Goal: Information Seeking & Learning: Learn about a topic

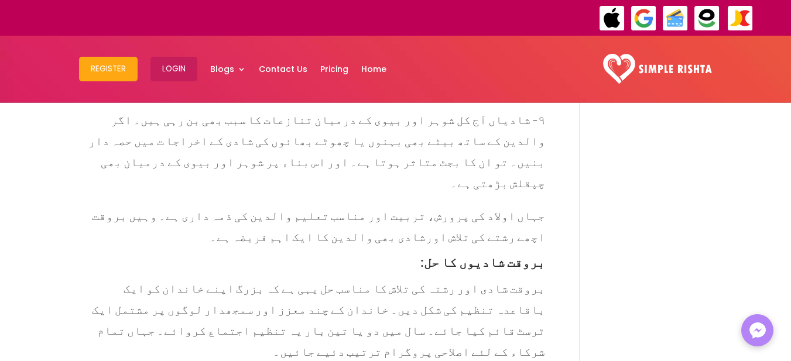
scroll to position [2038, 0]
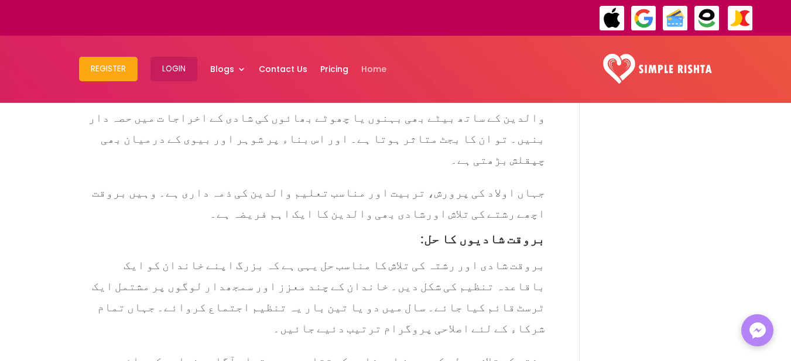
click at [367, 68] on link "Home" at bounding box center [373, 69] width 25 height 61
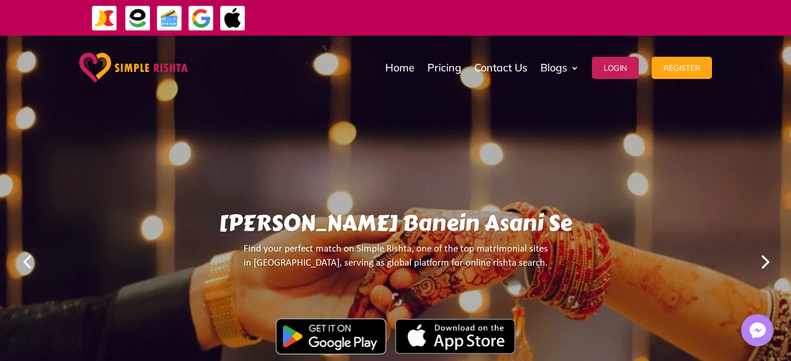
click at [770, 255] on link "Next" at bounding box center [764, 261] width 28 height 28
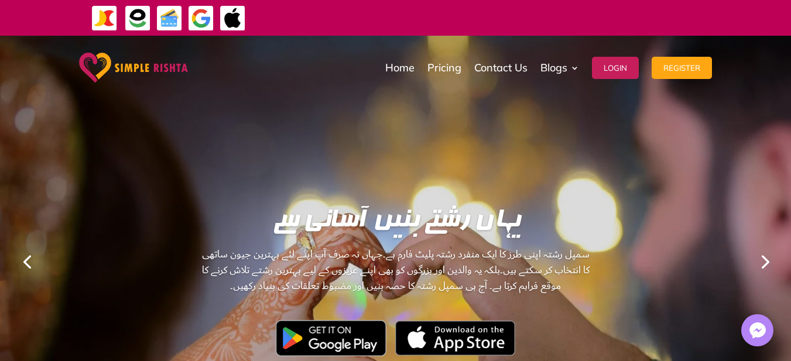
click at [770, 255] on link "Next" at bounding box center [764, 261] width 28 height 28
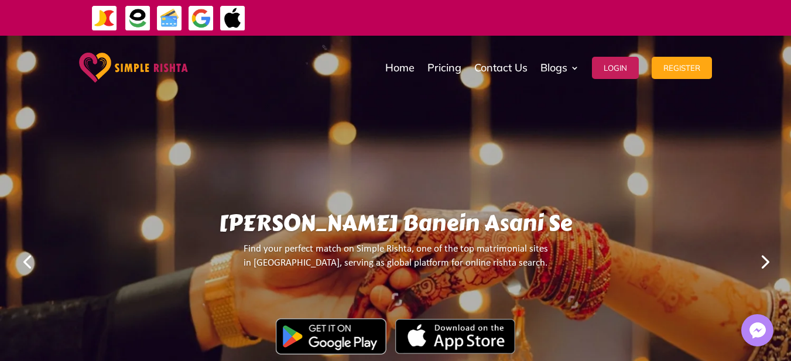
click at [766, 258] on link "Next" at bounding box center [764, 261] width 28 height 28
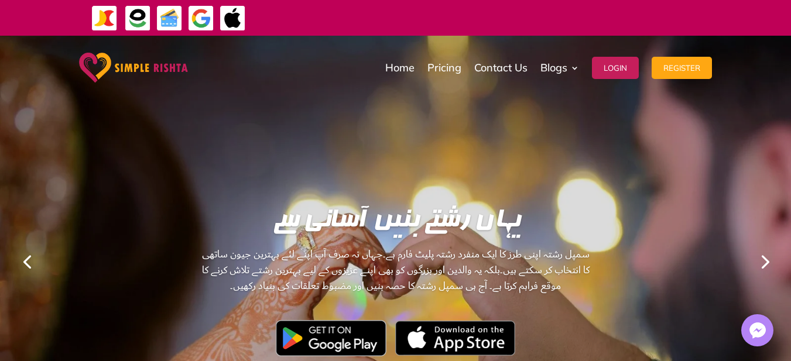
click at [766, 258] on link "Next" at bounding box center [764, 261] width 28 height 28
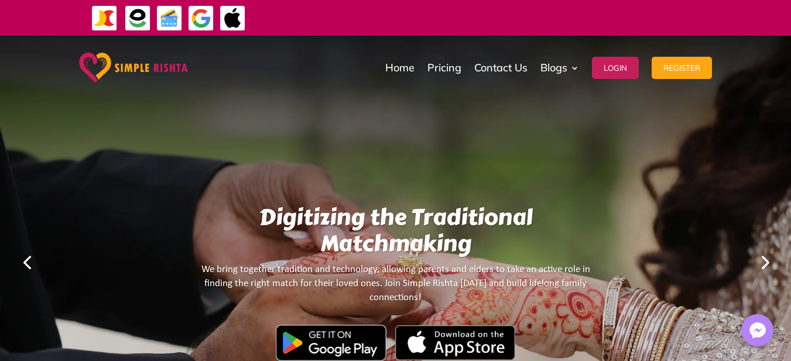
click at [766, 258] on link "Next" at bounding box center [764, 262] width 28 height 28
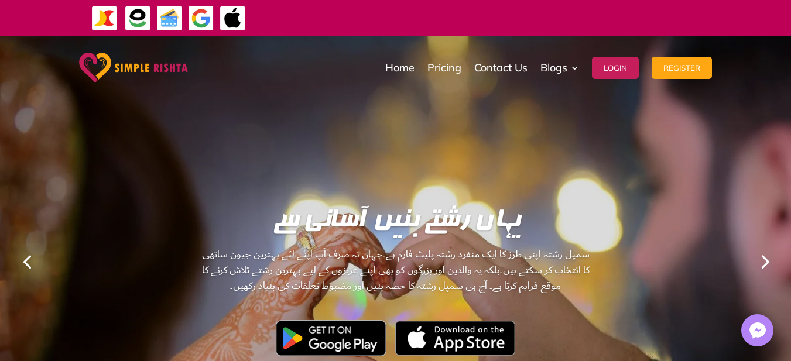
click at [766, 258] on link "Next" at bounding box center [764, 261] width 28 height 28
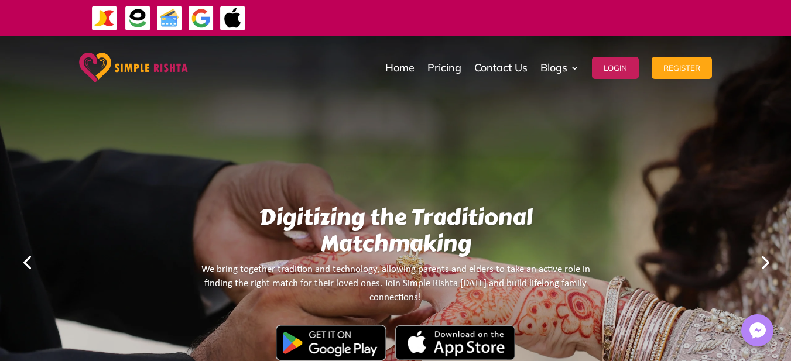
click at [766, 258] on link "Next" at bounding box center [764, 262] width 28 height 28
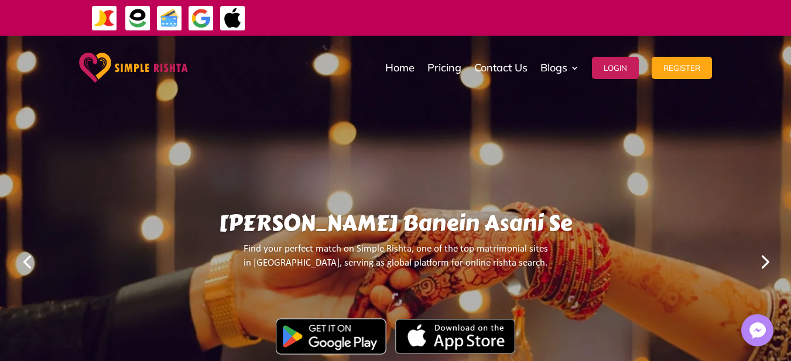
click at [767, 258] on link "Next" at bounding box center [764, 261] width 28 height 28
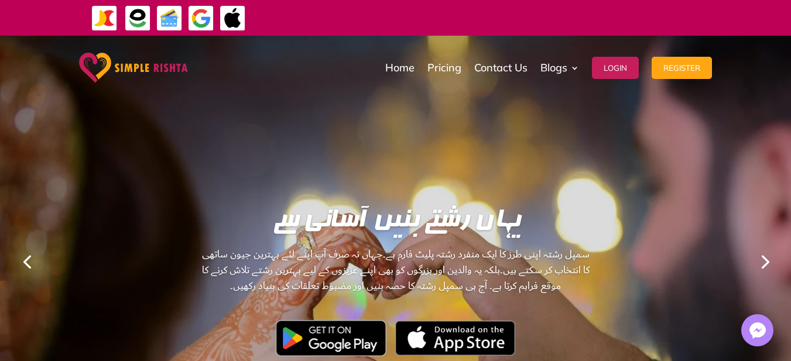
click at [767, 258] on link "Next" at bounding box center [764, 261] width 28 height 28
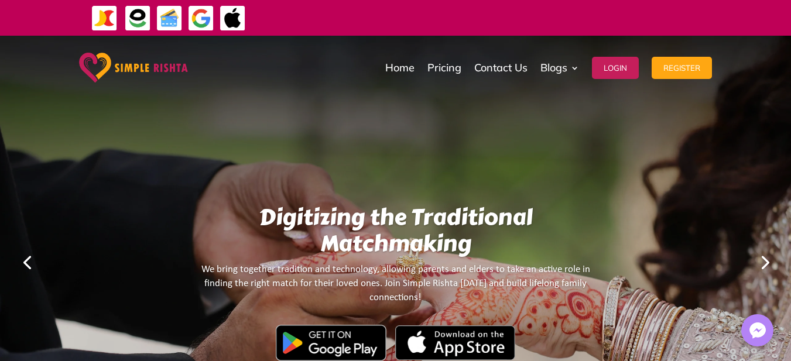
click at [767, 258] on link "Next" at bounding box center [764, 262] width 28 height 28
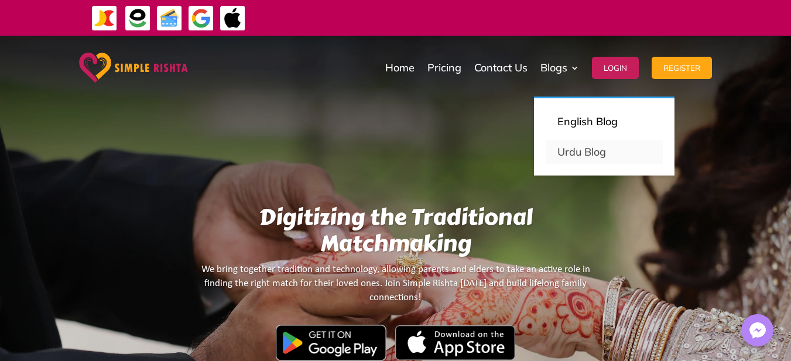
click at [574, 158] on link "Urdu Blog" at bounding box center [604, 152] width 117 height 23
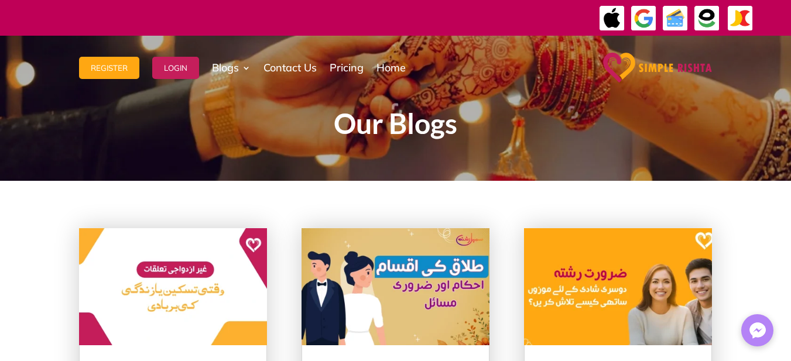
click at [585, 288] on img at bounding box center [618, 286] width 188 height 117
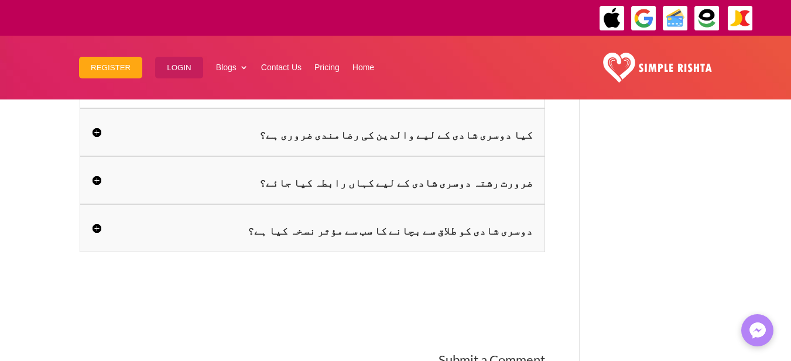
scroll to position [2101, 0]
